Goal: Information Seeking & Learning: Learn about a topic

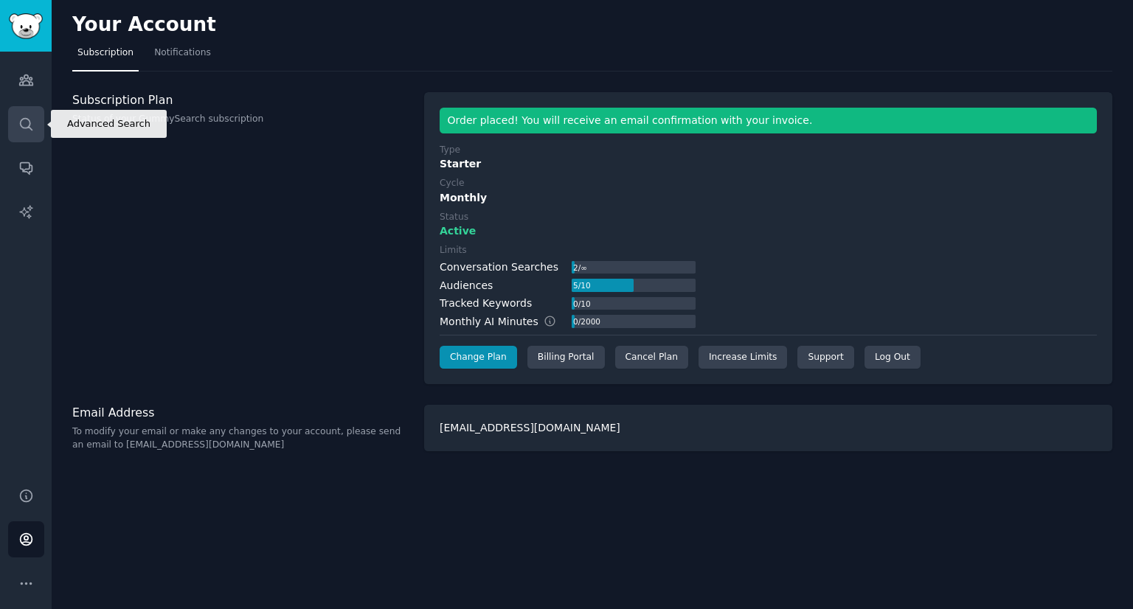
click at [38, 136] on link "Search" at bounding box center [26, 124] width 36 height 36
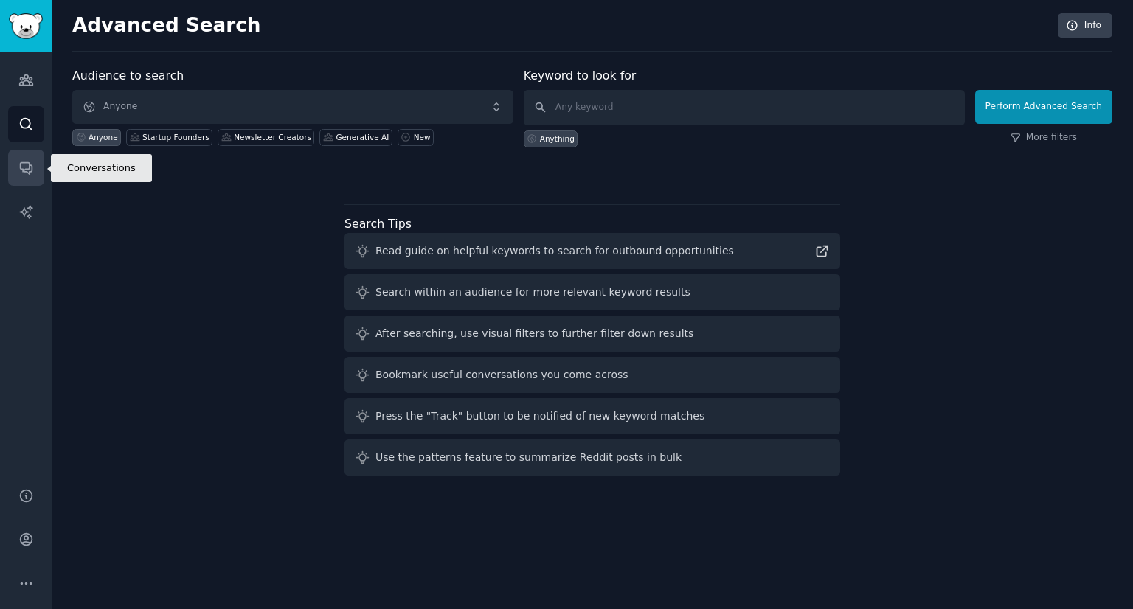
click at [40, 174] on link "Conversations" at bounding box center [26, 168] width 36 height 36
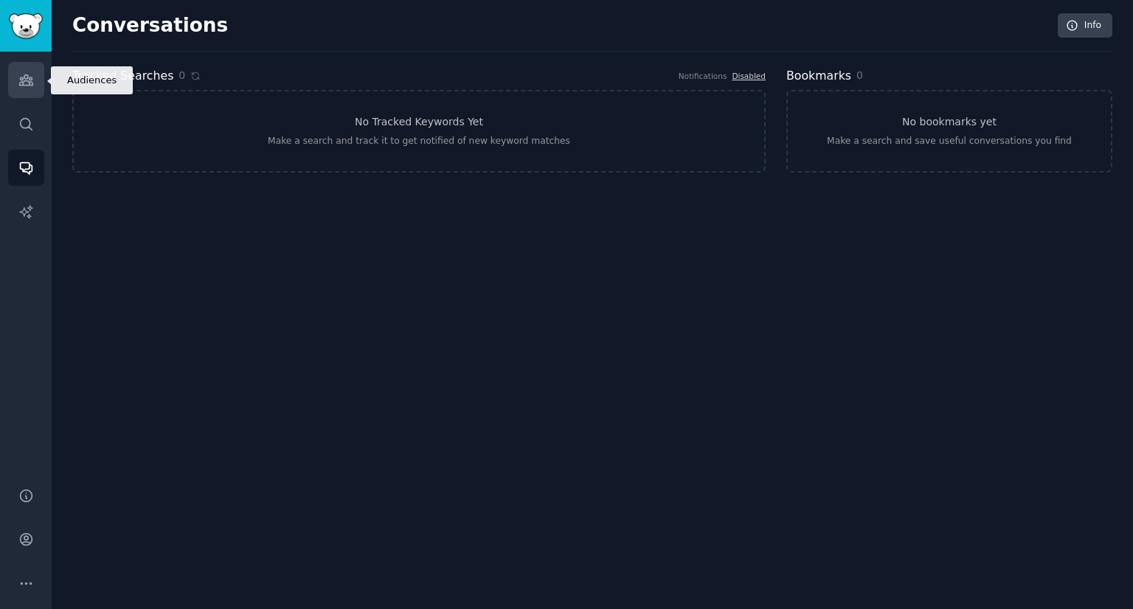
click at [19, 89] on link "Audiences" at bounding box center [26, 80] width 36 height 36
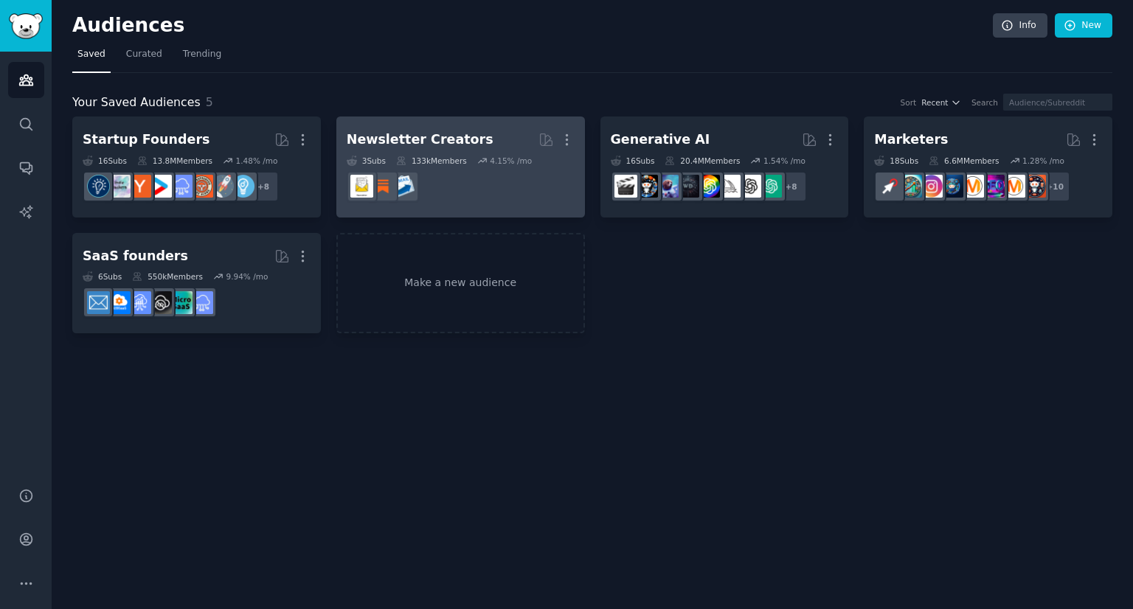
click at [457, 167] on dd at bounding box center [461, 186] width 228 height 41
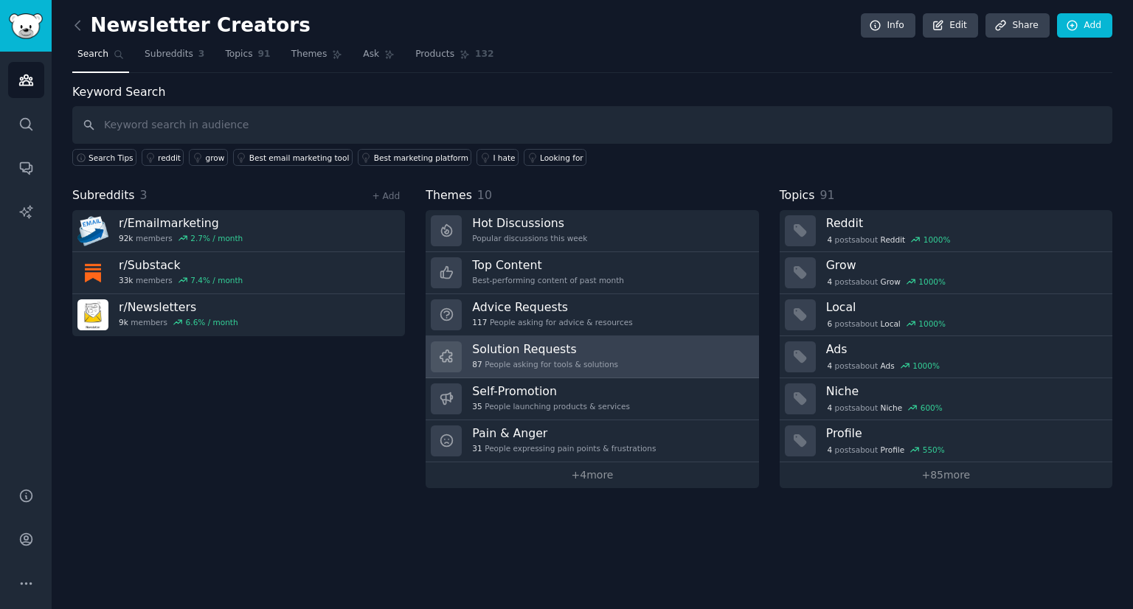
click at [579, 343] on h3 "Solution Requests" at bounding box center [545, 349] width 146 height 15
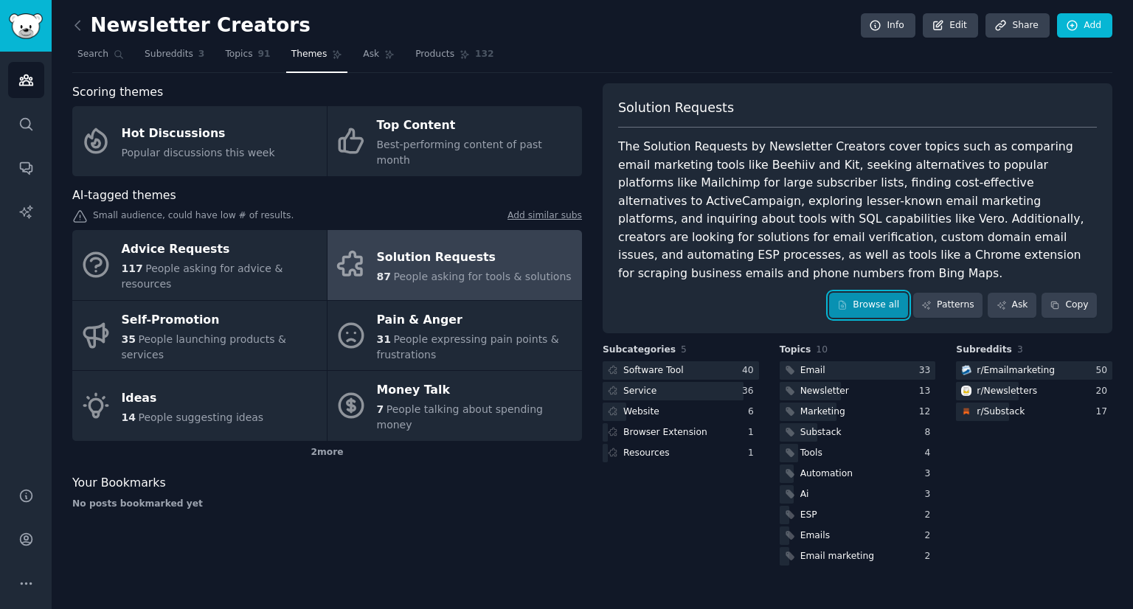
click at [893, 293] on link "Browse all" at bounding box center [868, 305] width 79 height 25
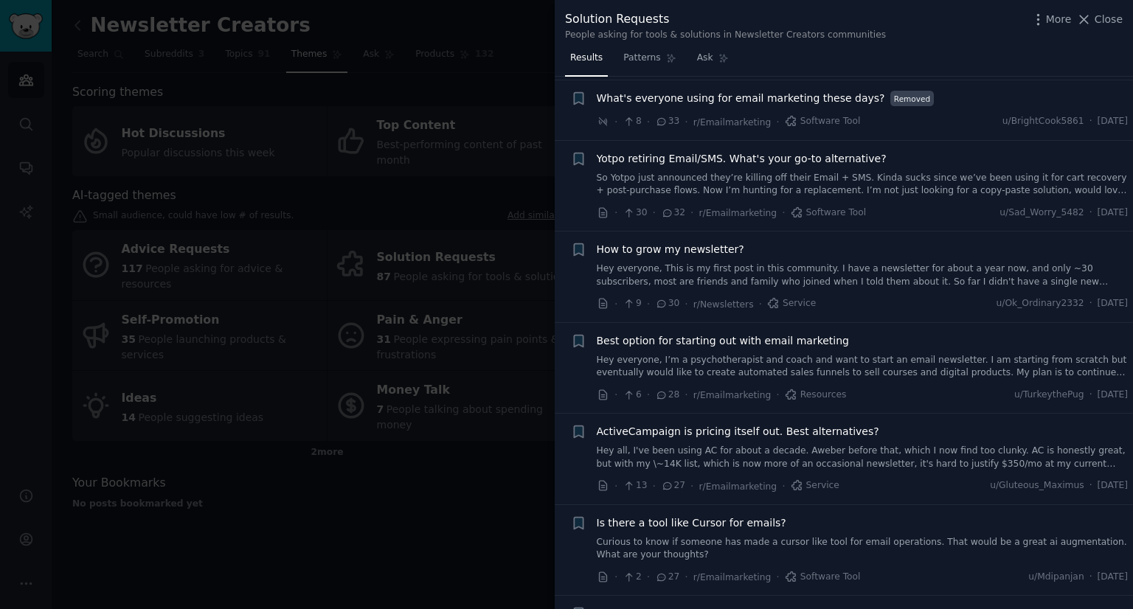
scroll to position [387, 0]
click at [853, 271] on link "Hey everyone, This is my first post in this community. I have a newsletter for …" at bounding box center [863, 273] width 532 height 26
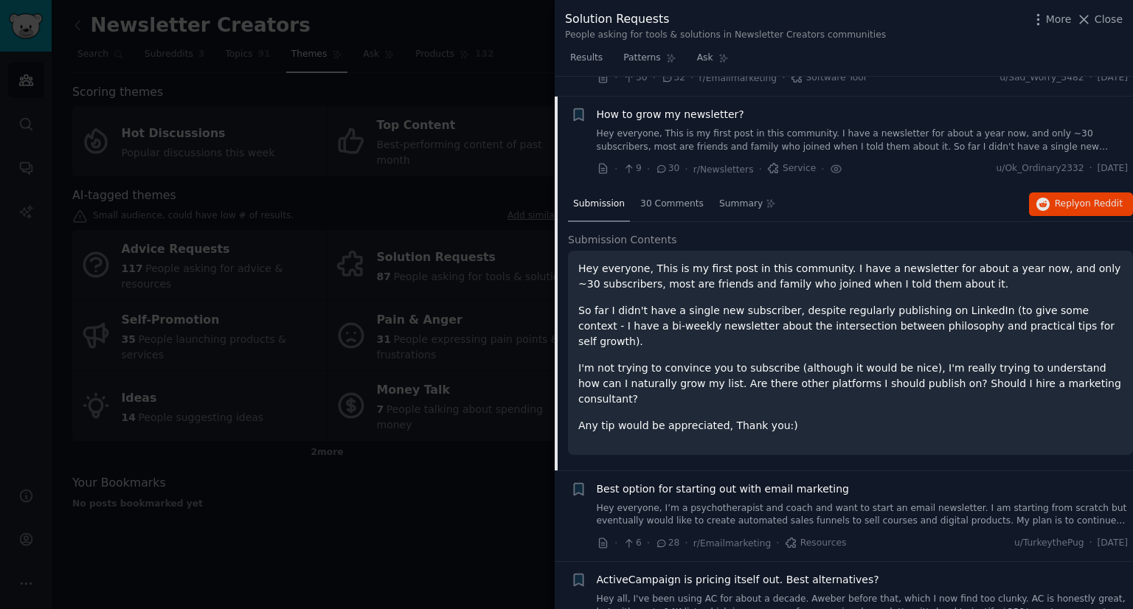
scroll to position [538, 0]
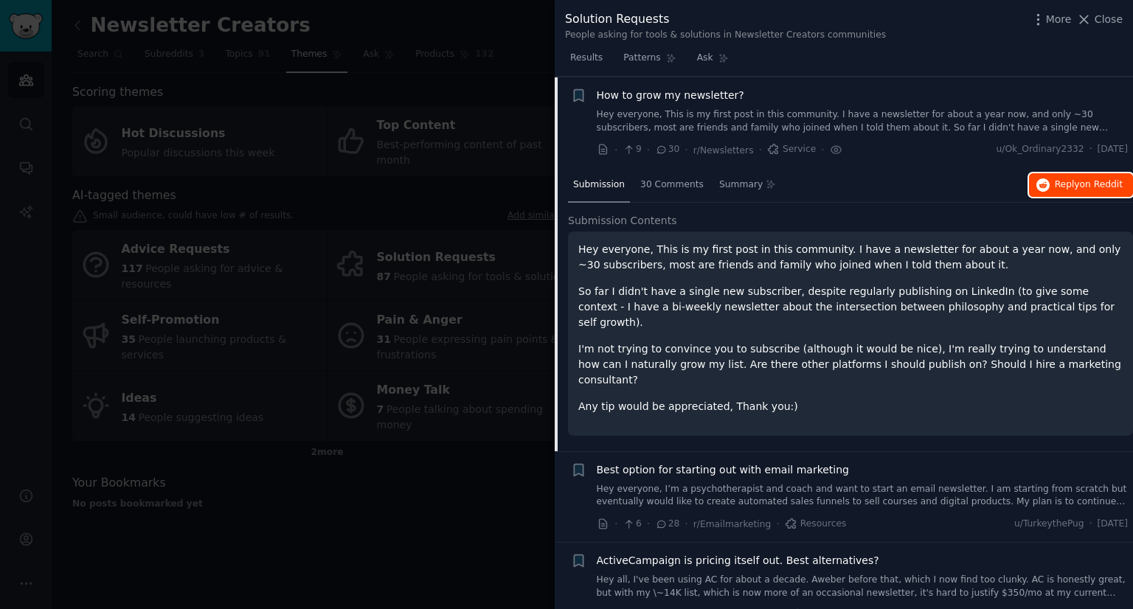
click at [1051, 190] on button "Reply on Reddit" at bounding box center [1081, 185] width 104 height 24
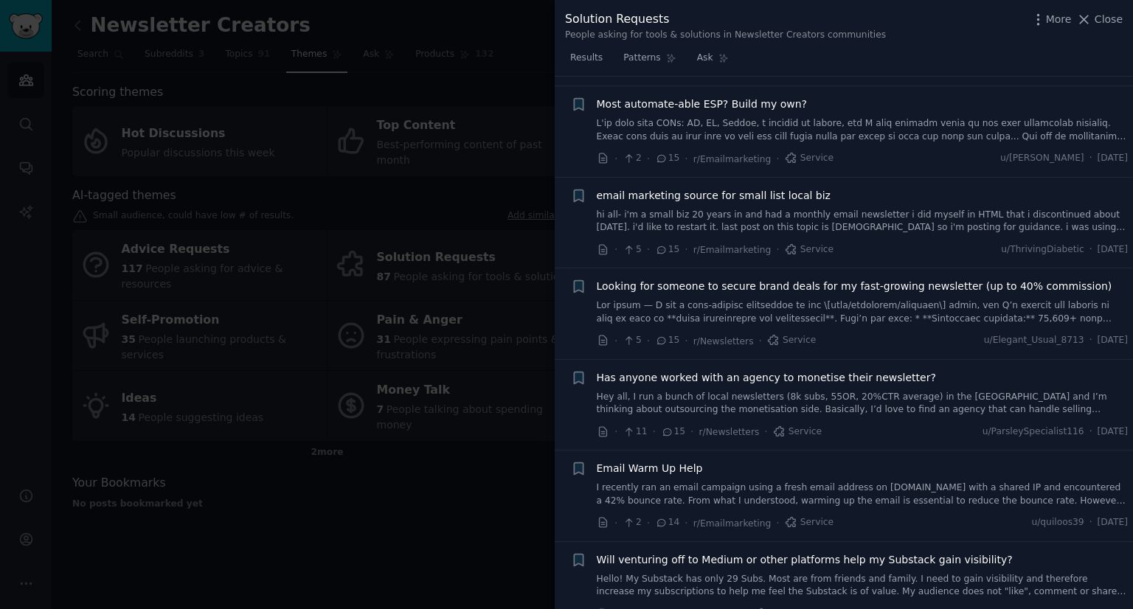
scroll to position [2200, 0]
click at [820, 297] on link at bounding box center [863, 310] width 532 height 26
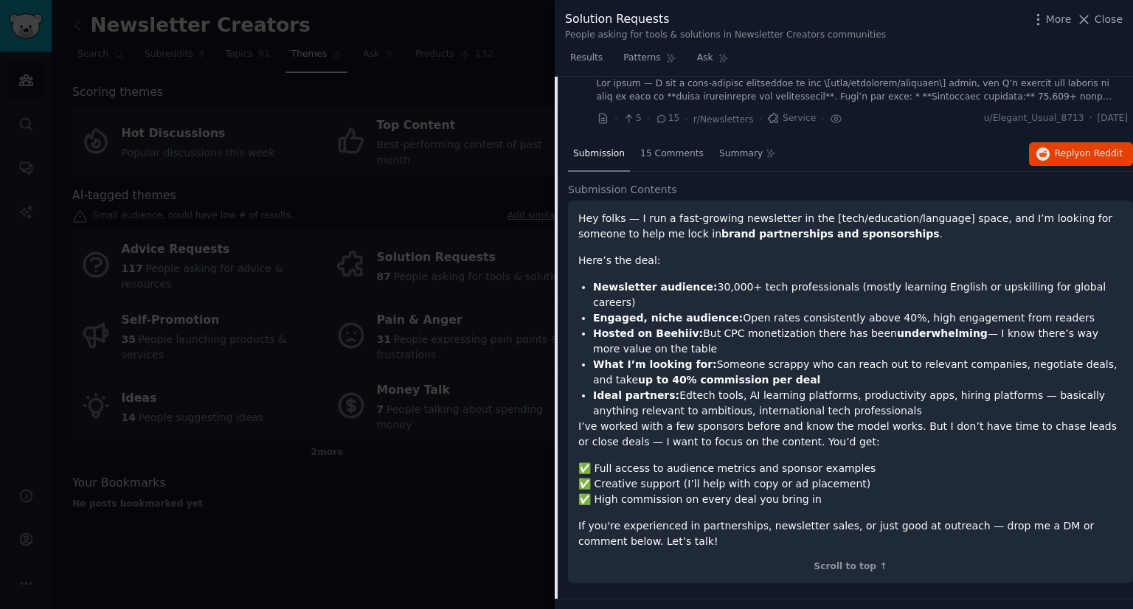
scroll to position [2143, 0]
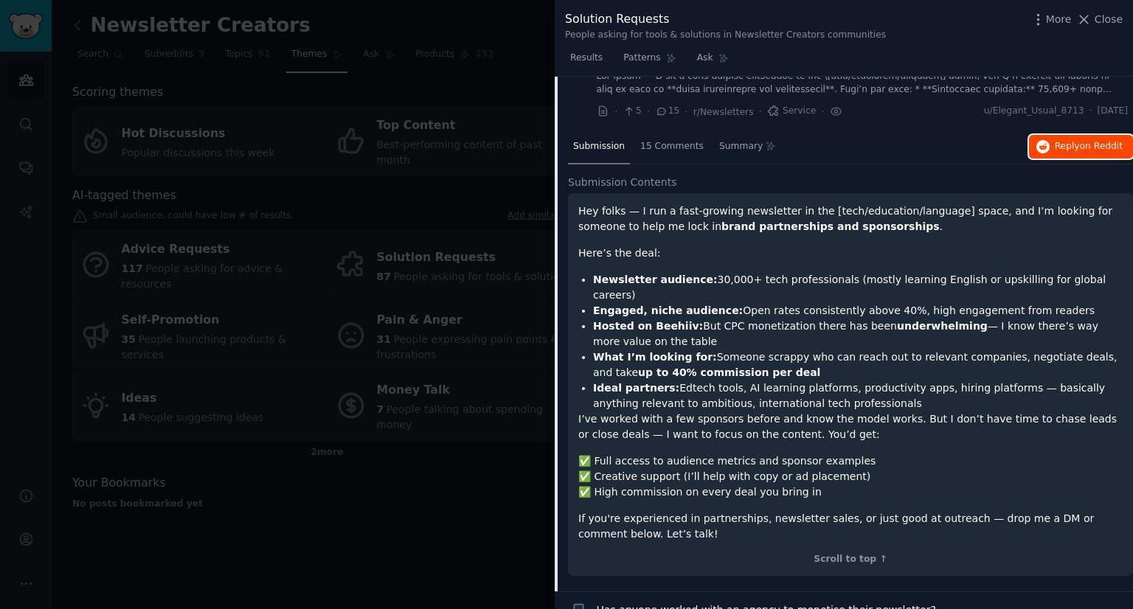
click at [1055, 140] on span "Reply on Reddit" at bounding box center [1089, 146] width 68 height 13
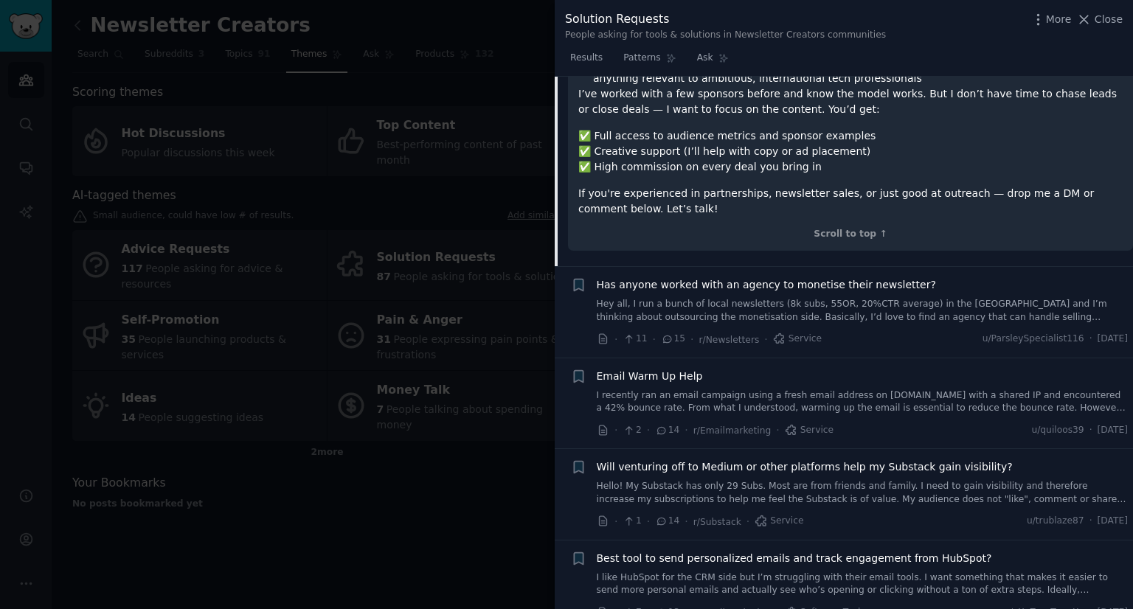
scroll to position [2469, 0]
click at [838, 297] on link "Hey all, I run a bunch of local newsletters (8k subs, 55OR, 20%CTR average) in …" at bounding box center [863, 310] width 532 height 26
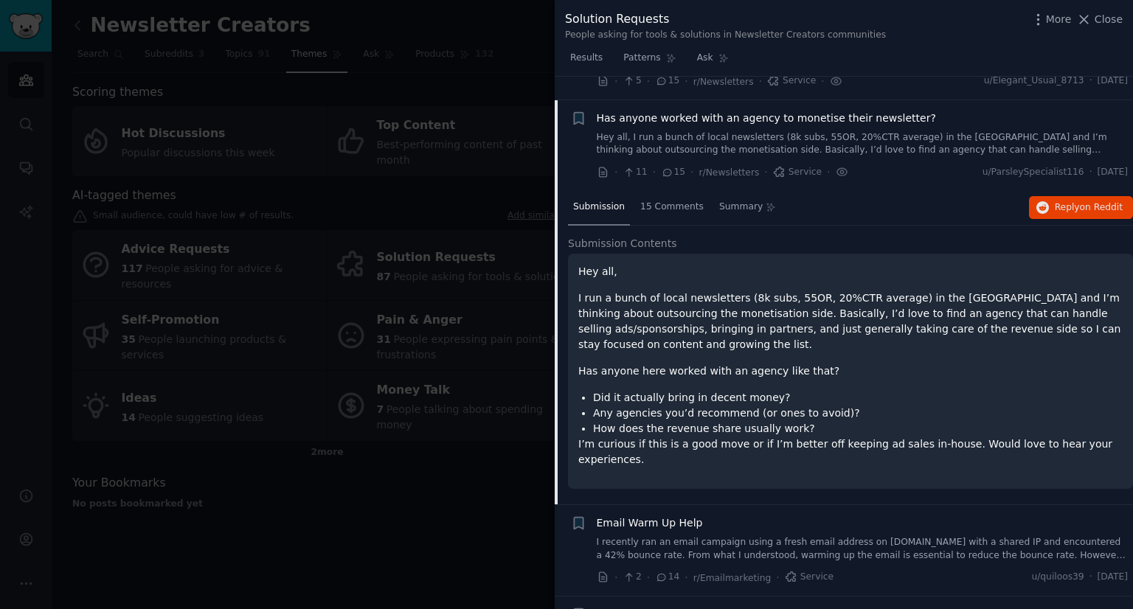
scroll to position [2165, 0]
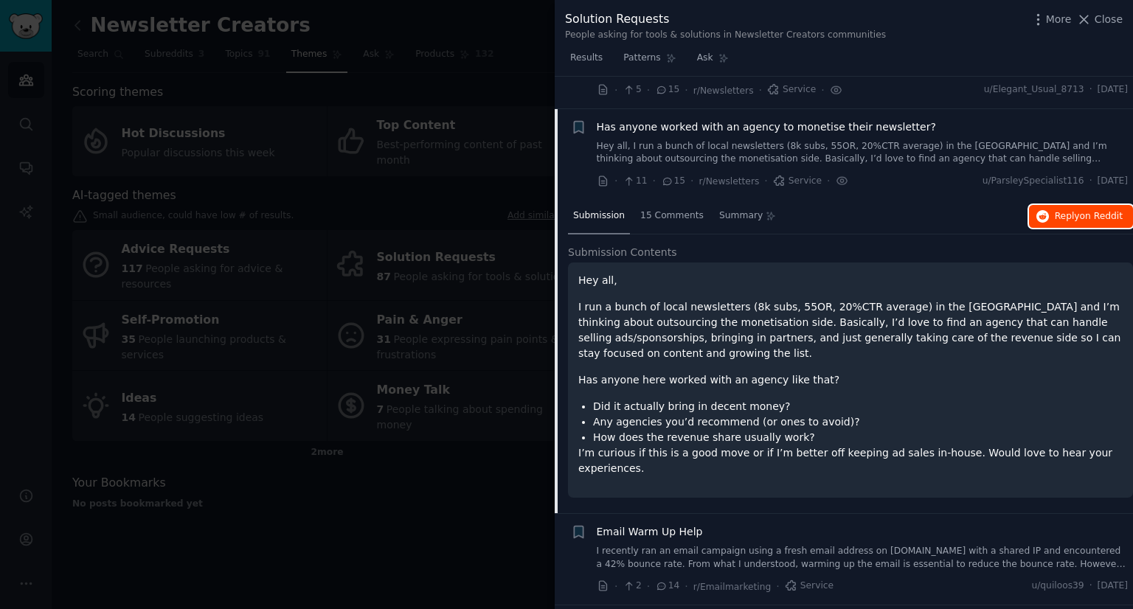
click at [1040, 210] on icon "button" at bounding box center [1043, 216] width 13 height 13
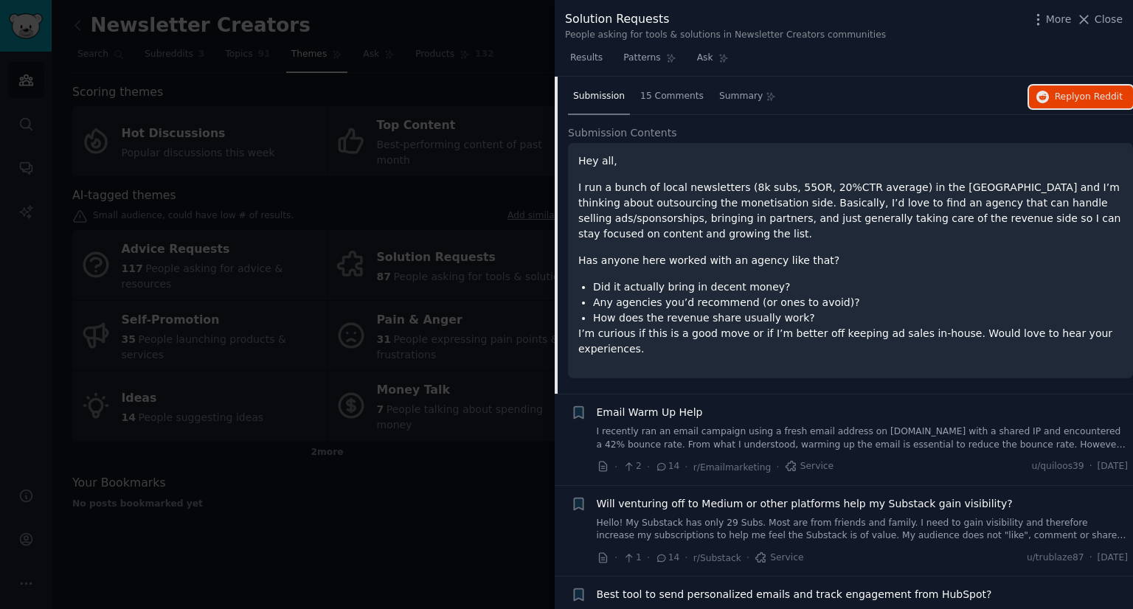
scroll to position [2285, 0]
click at [422, 489] on div at bounding box center [566, 304] width 1133 height 609
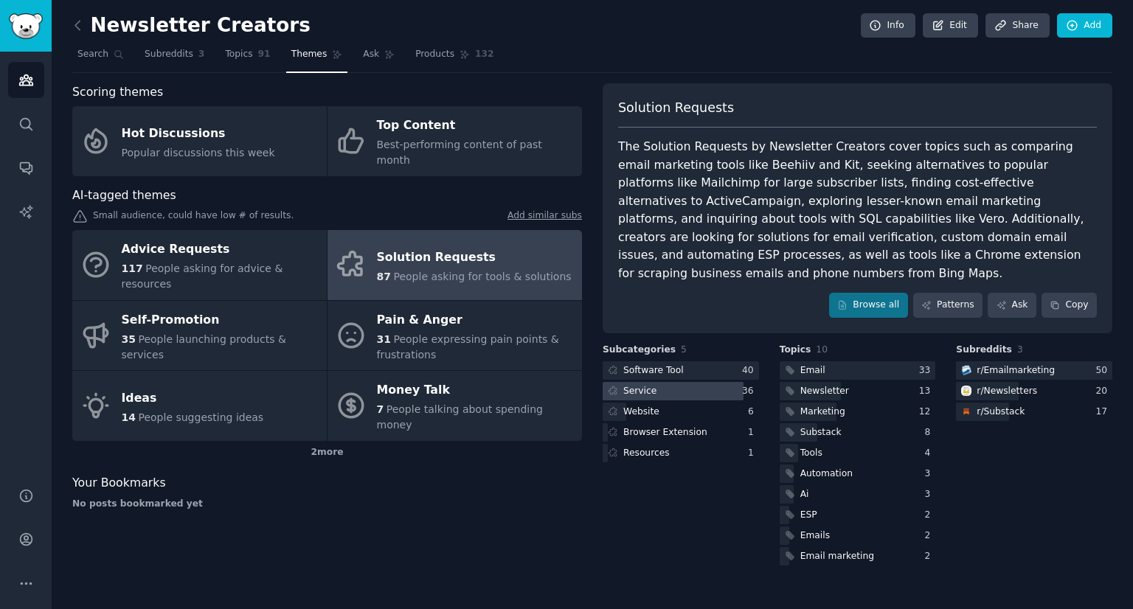
click at [710, 382] on div at bounding box center [673, 391] width 141 height 18
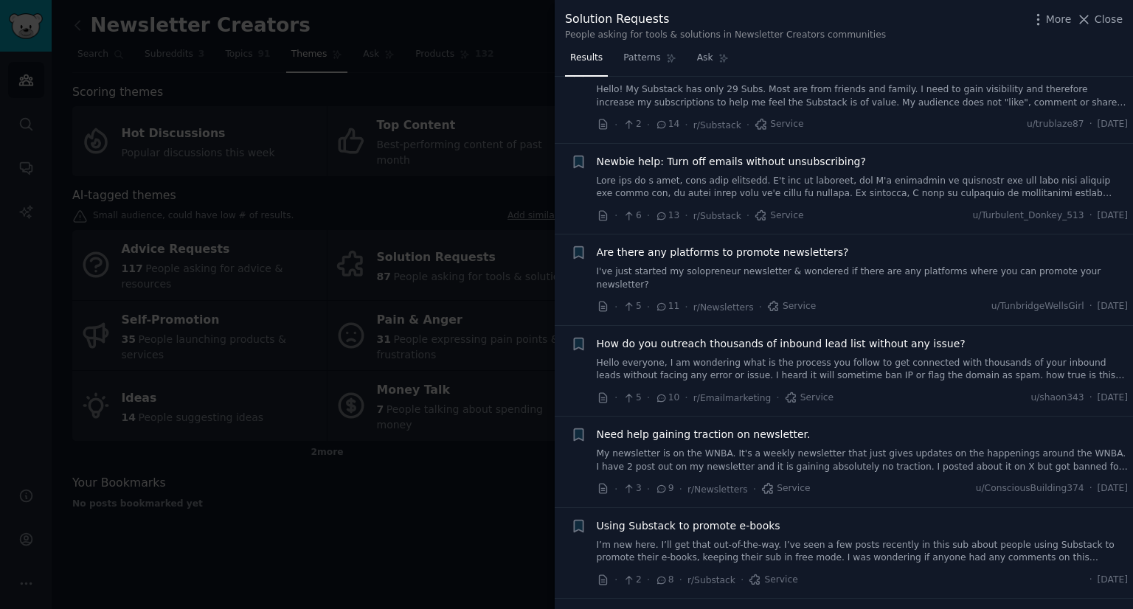
scroll to position [975, 0]
click at [820, 243] on span "Are there any platforms to promote newsletters?" at bounding box center [723, 250] width 252 height 15
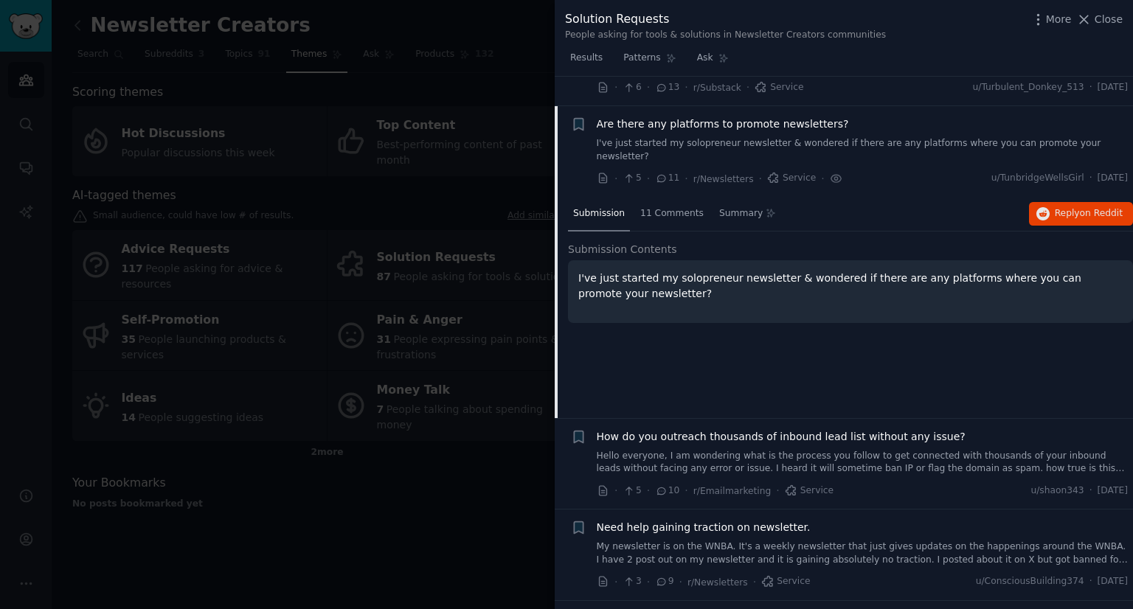
scroll to position [1117, 0]
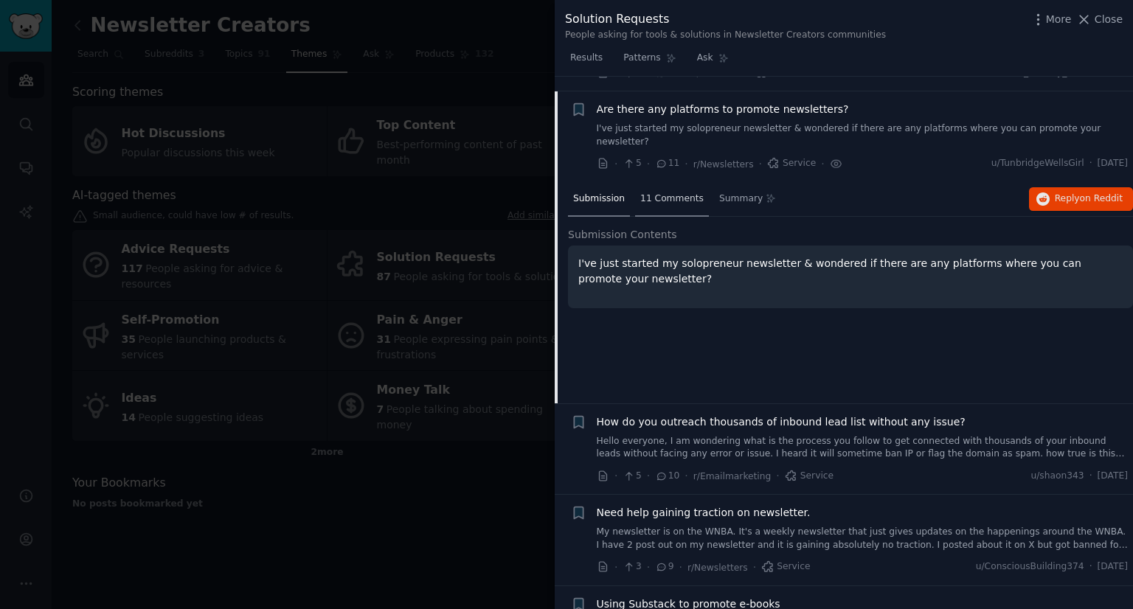
click at [679, 193] on span "11 Comments" at bounding box center [671, 199] width 63 height 13
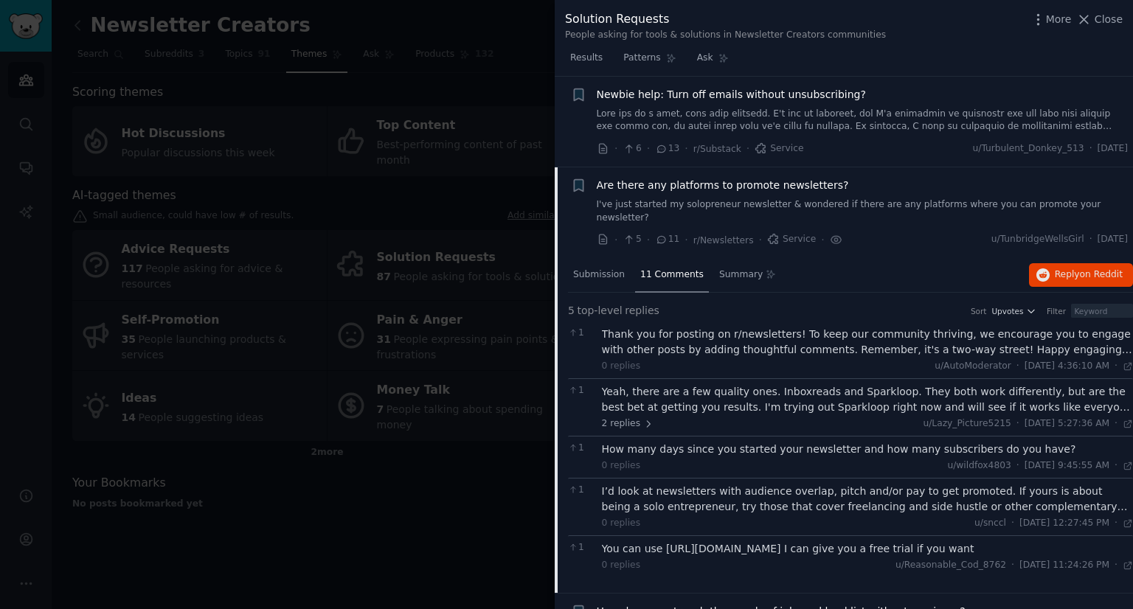
scroll to position [1040, 0]
click at [1048, 269] on icon "button" at bounding box center [1043, 275] width 13 height 13
click at [446, 453] on div at bounding box center [566, 304] width 1133 height 609
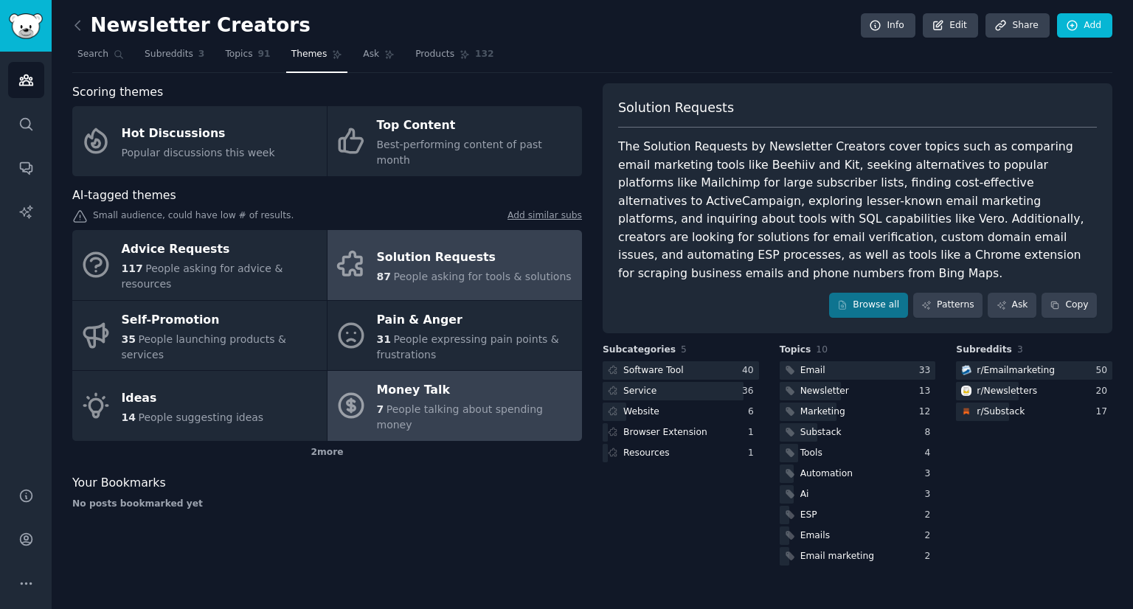
click at [497, 379] on div "Money Talk" at bounding box center [476, 391] width 198 height 24
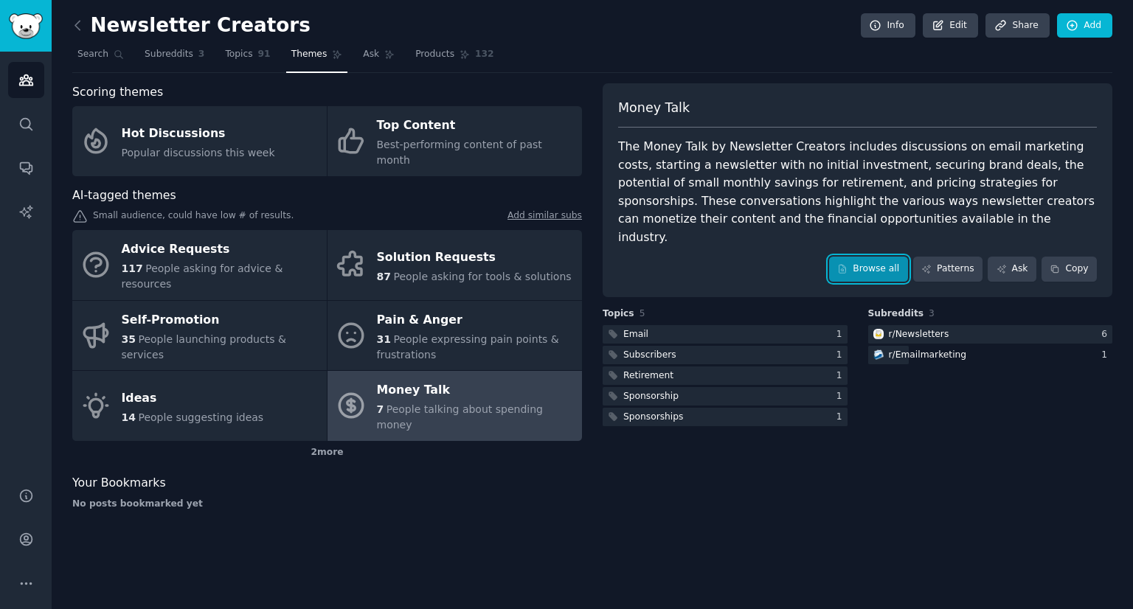
click at [869, 257] on link "Browse all" at bounding box center [868, 269] width 79 height 25
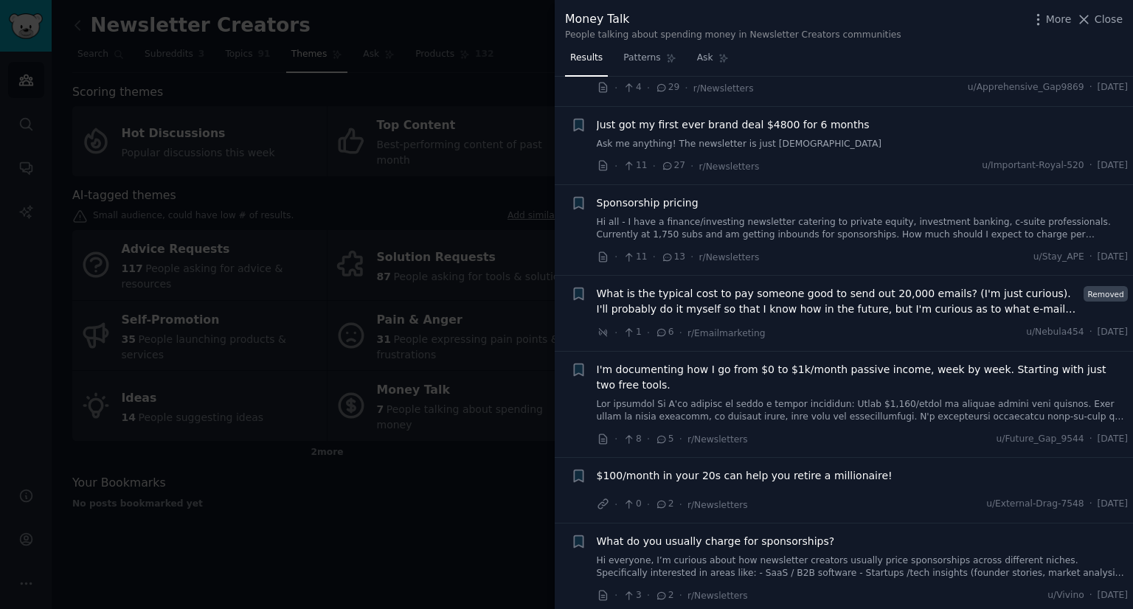
scroll to position [88, 0]
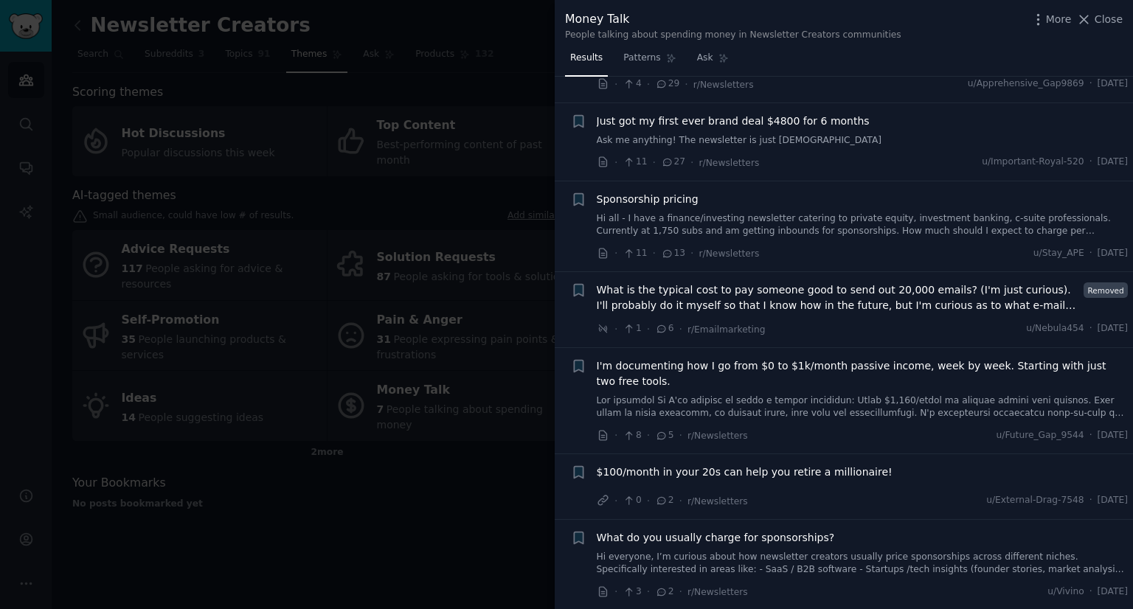
click at [382, 467] on div at bounding box center [566, 304] width 1133 height 609
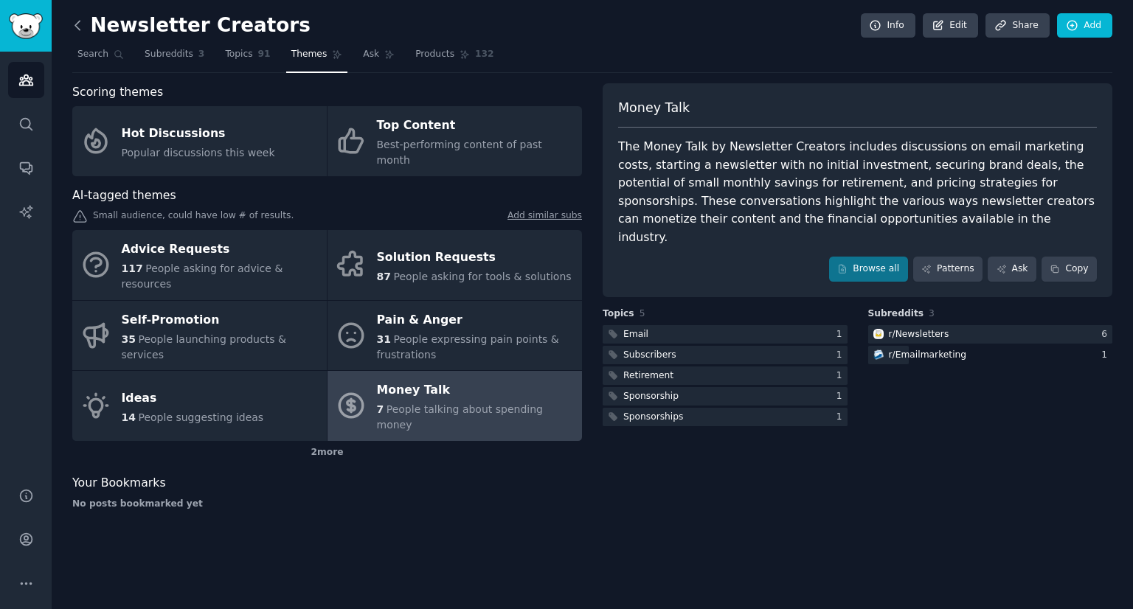
click at [78, 29] on icon at bounding box center [77, 25] width 4 height 9
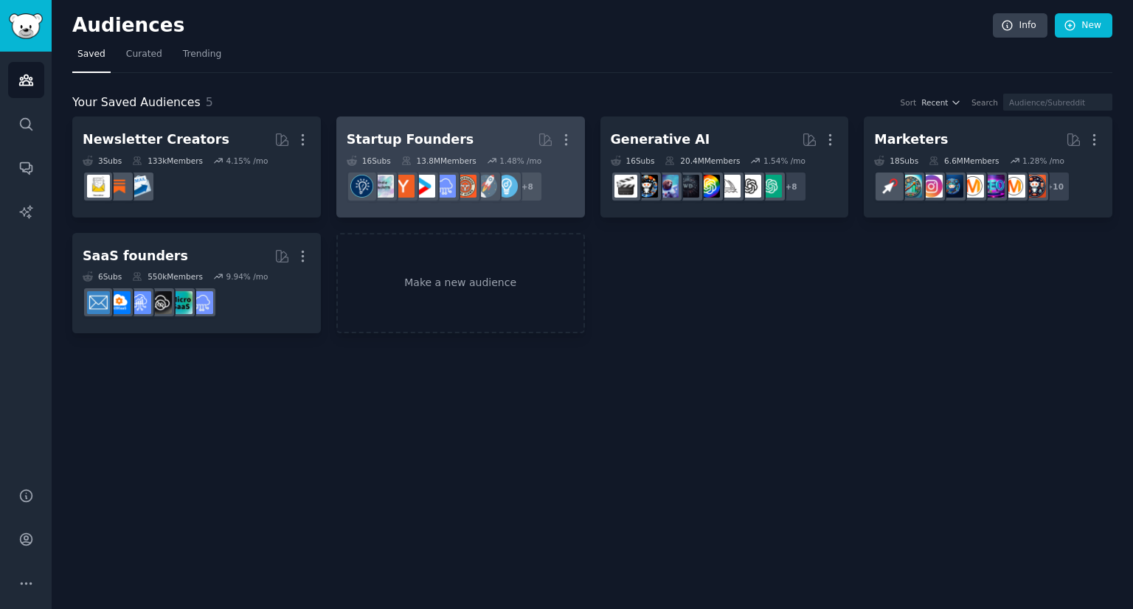
click at [496, 128] on h2 "Startup Founders More" at bounding box center [461, 140] width 228 height 26
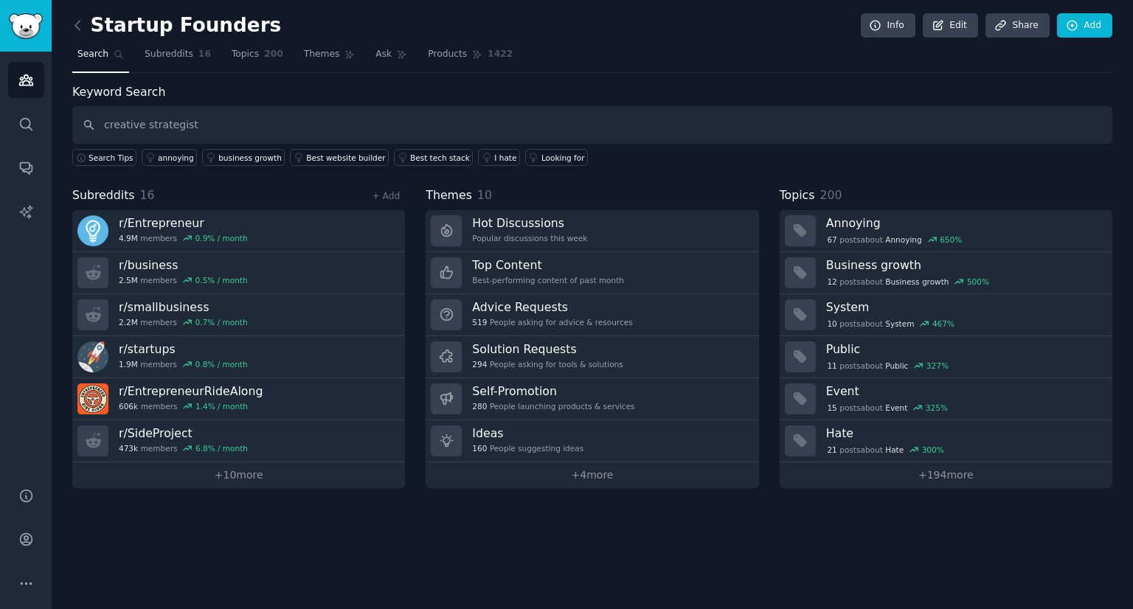
type input "creative strategist"
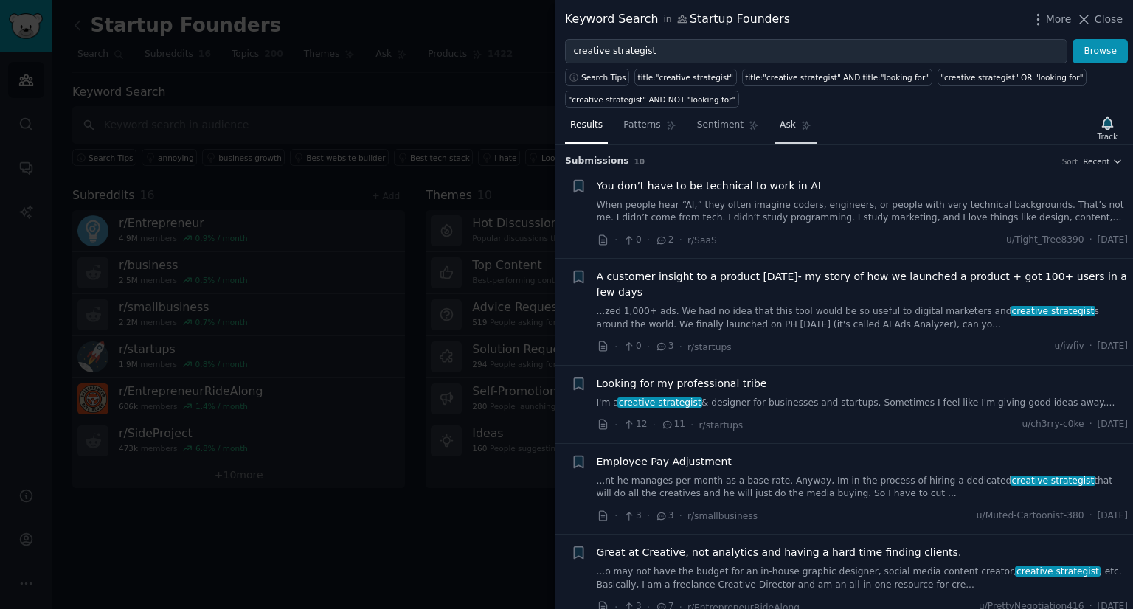
click at [780, 125] on span "Ask" at bounding box center [788, 125] width 16 height 13
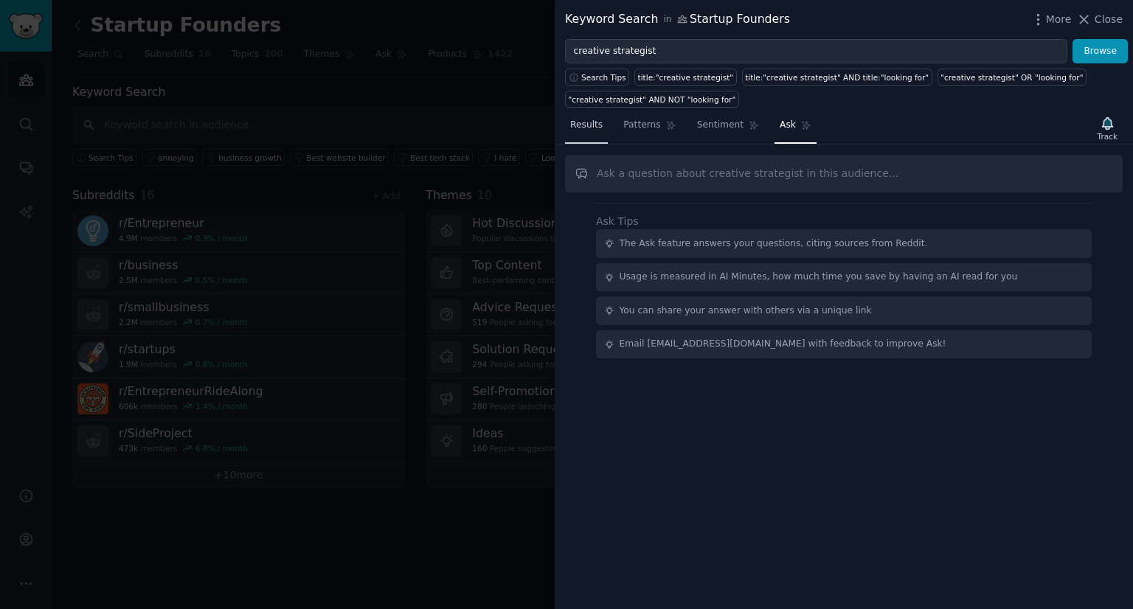
click at [593, 125] on span "Results" at bounding box center [586, 125] width 32 height 13
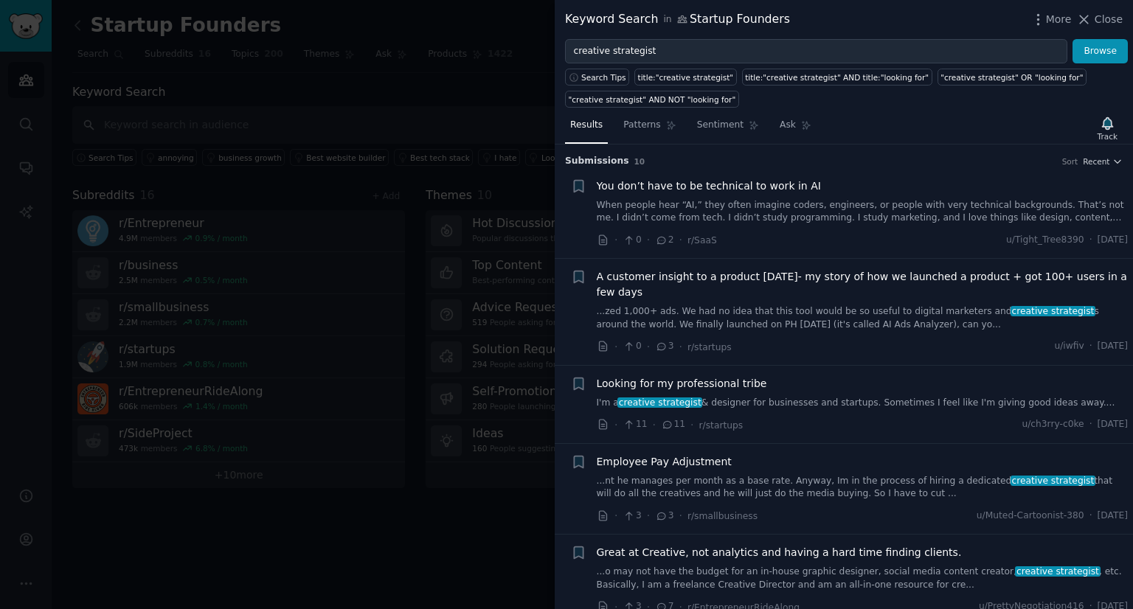
click at [857, 397] on link "I'm a creative strategist & designer for businesses and startups. Sometimes I f…" at bounding box center [863, 403] width 532 height 13
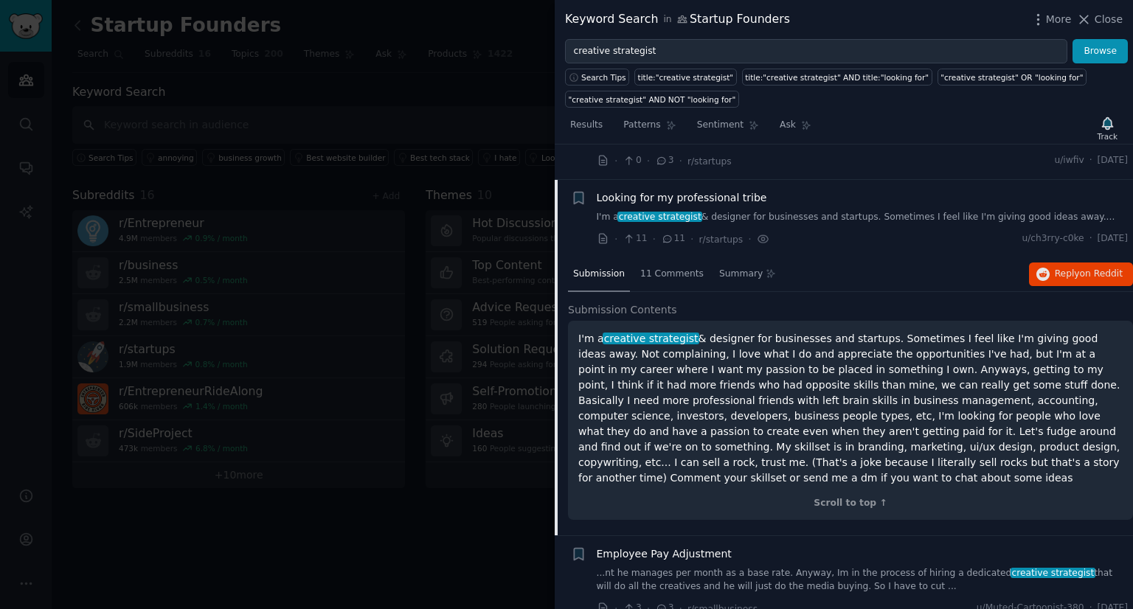
scroll to position [221, 0]
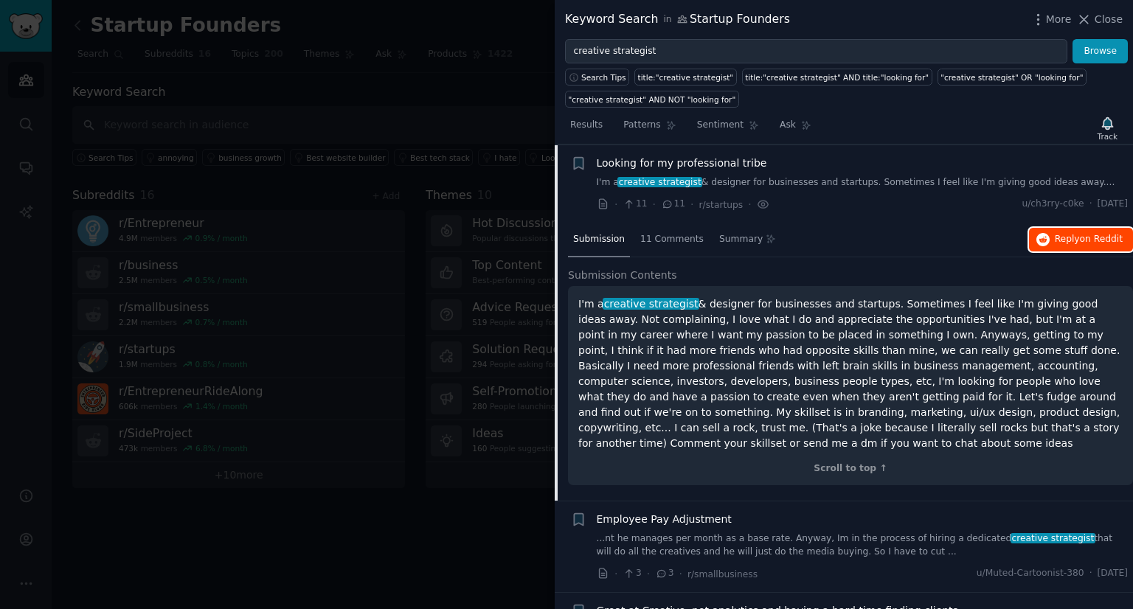
click at [1076, 238] on span "Reply on Reddit" at bounding box center [1089, 239] width 68 height 13
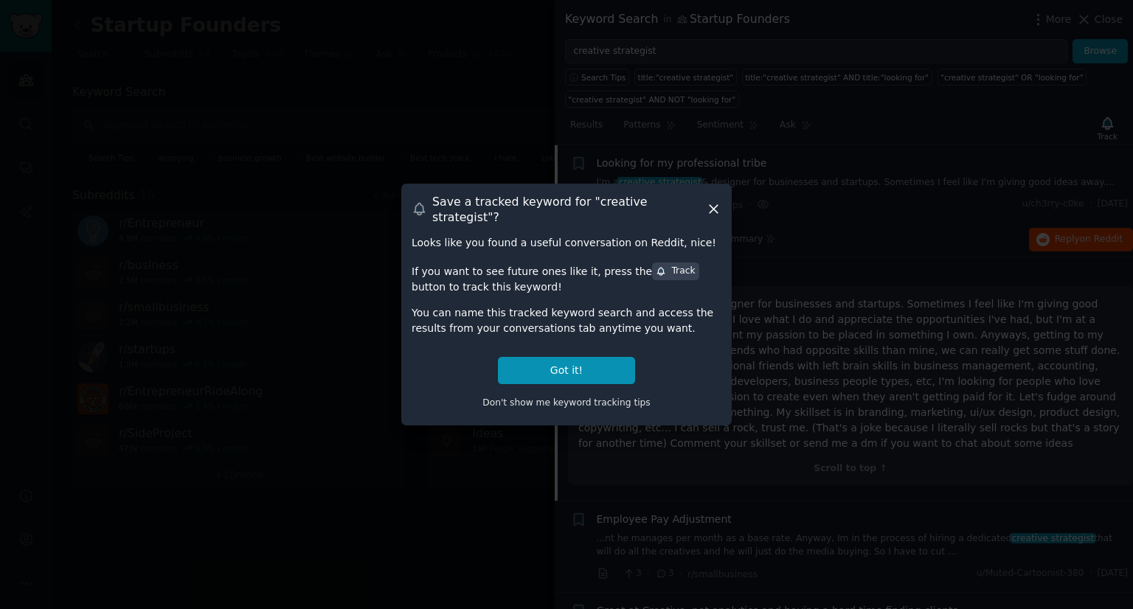
click at [718, 208] on icon at bounding box center [713, 208] width 15 height 15
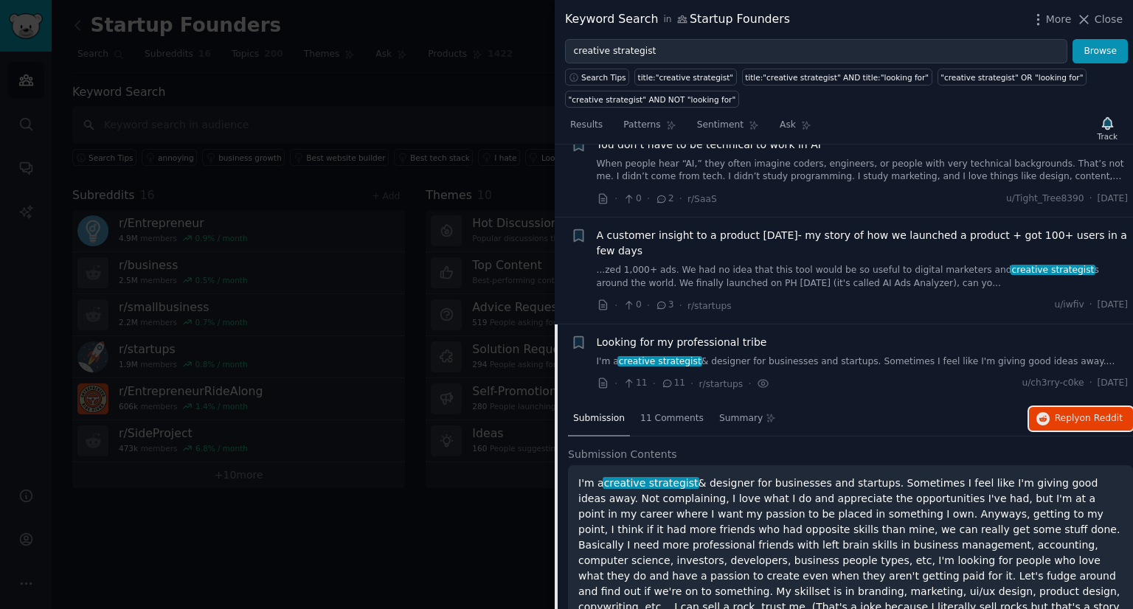
scroll to position [0, 0]
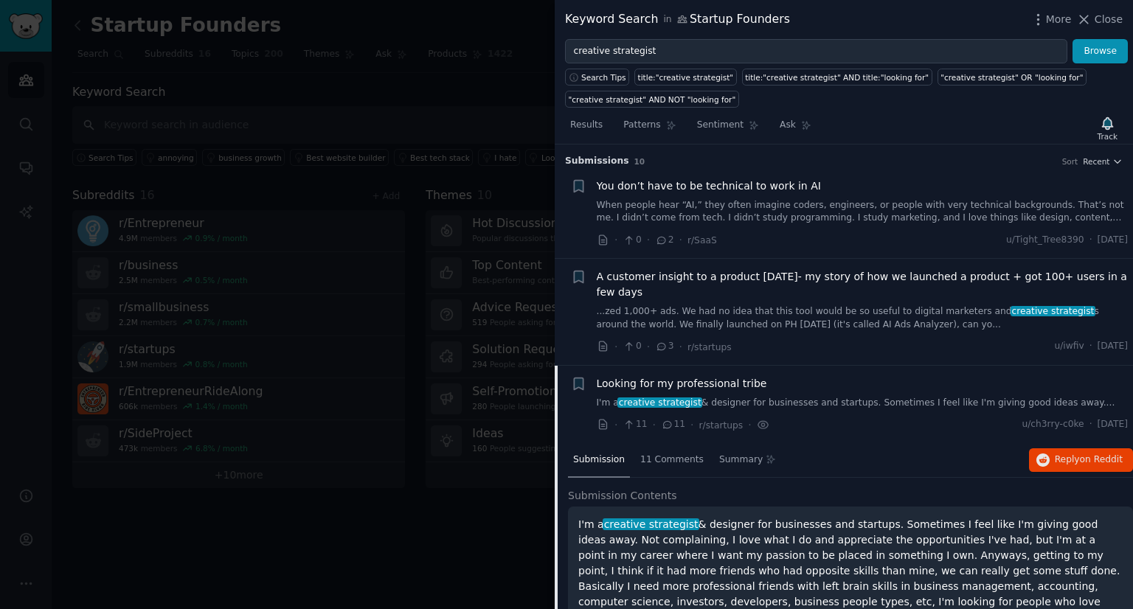
click at [803, 203] on link "When people hear “AI,” they often imagine coders, engineers, or people with ver…" at bounding box center [863, 212] width 532 height 26
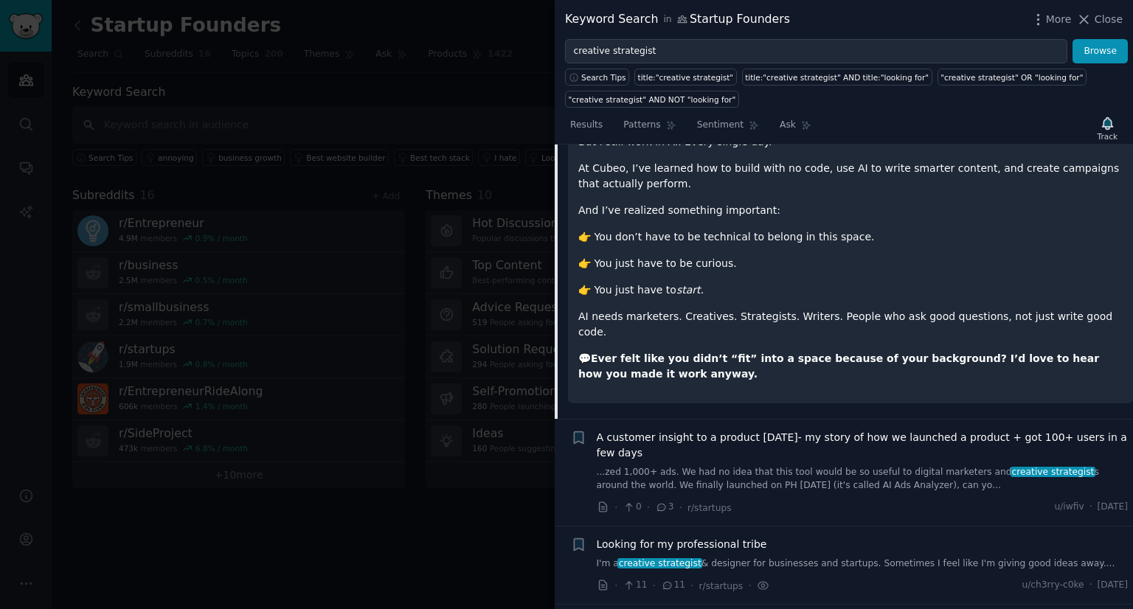
scroll to position [311, 0]
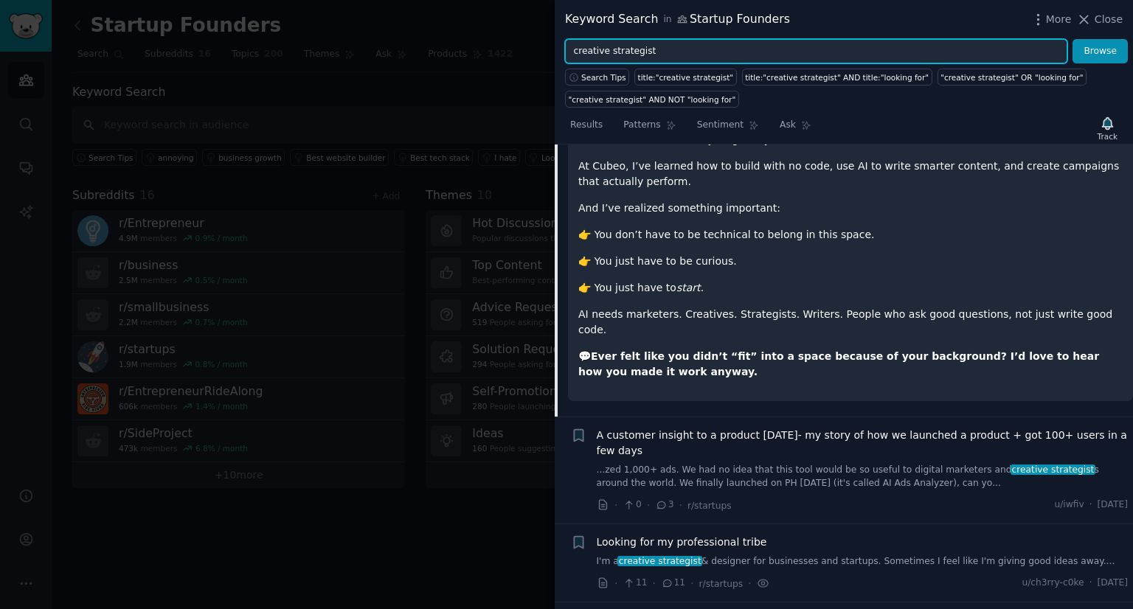
click at [891, 49] on input "creative strategist" at bounding box center [816, 51] width 502 height 25
type input "c"
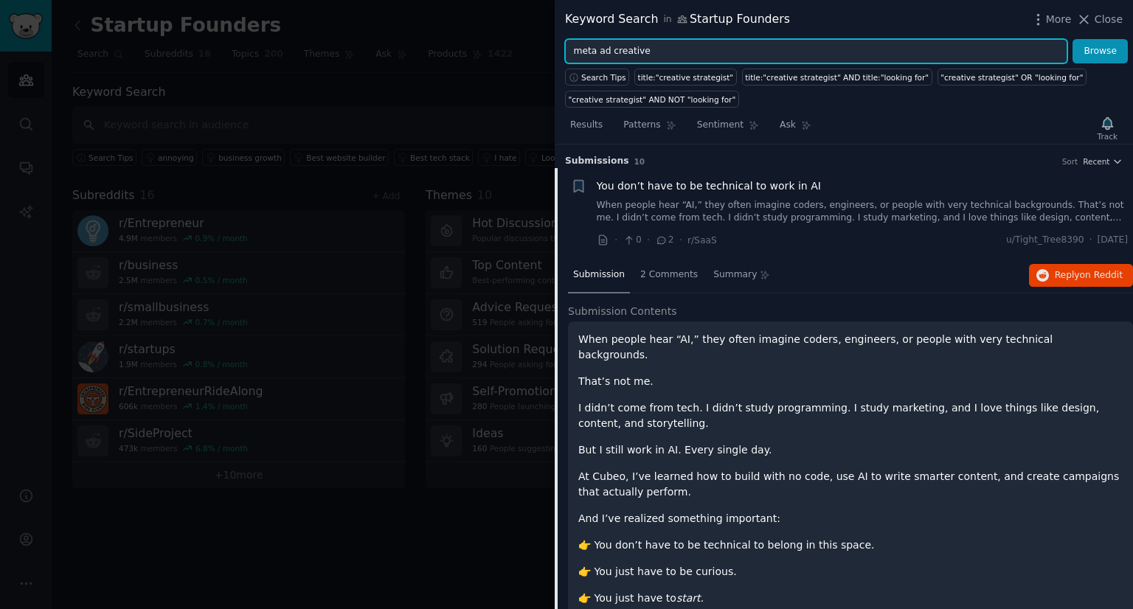
click at [1073, 39] on button "Browse" at bounding box center [1100, 51] width 55 height 25
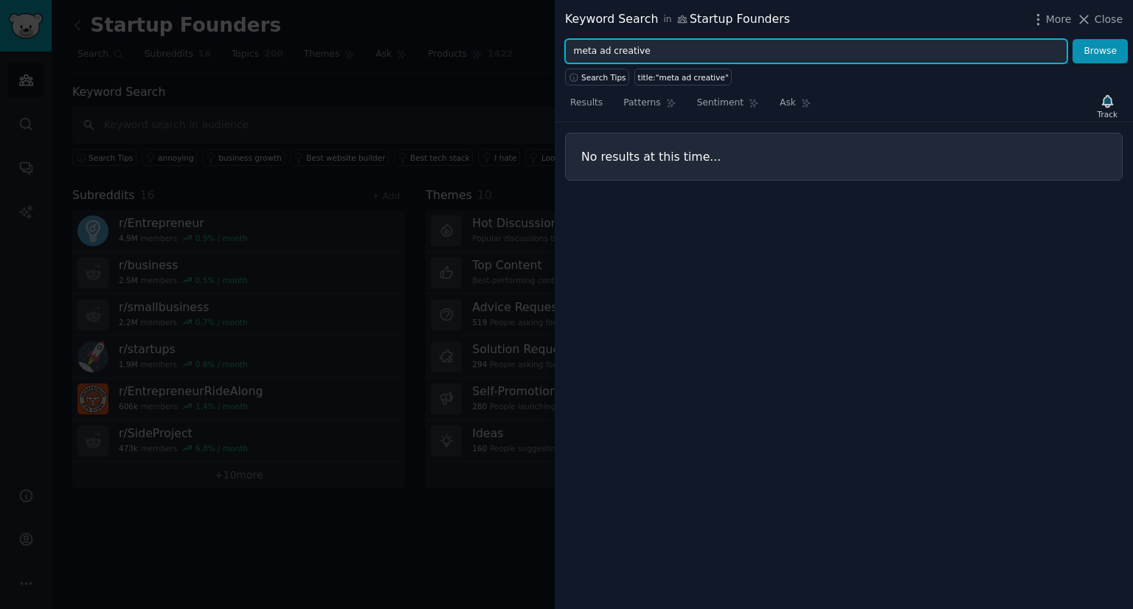
click at [598, 51] on input "meta ad creative" at bounding box center [816, 51] width 502 height 25
type input "ad creative"
click at [1073, 39] on button "Browse" at bounding box center [1100, 51] width 55 height 25
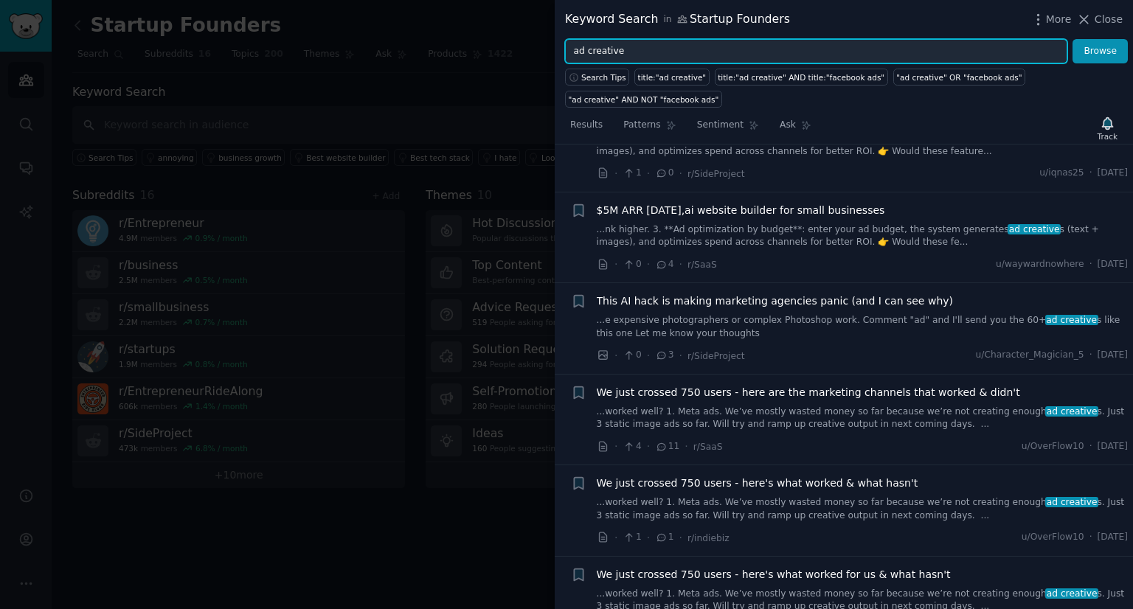
scroll to position [357, 0]
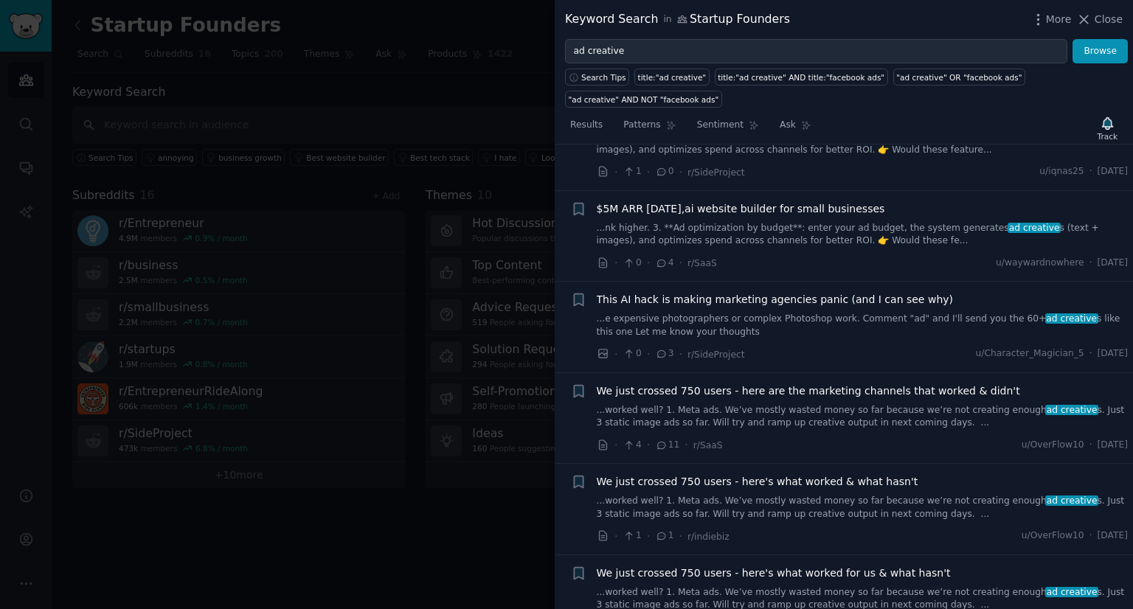
click at [419, 504] on div at bounding box center [566, 304] width 1133 height 609
